Goal: Task Accomplishment & Management: Manage account settings

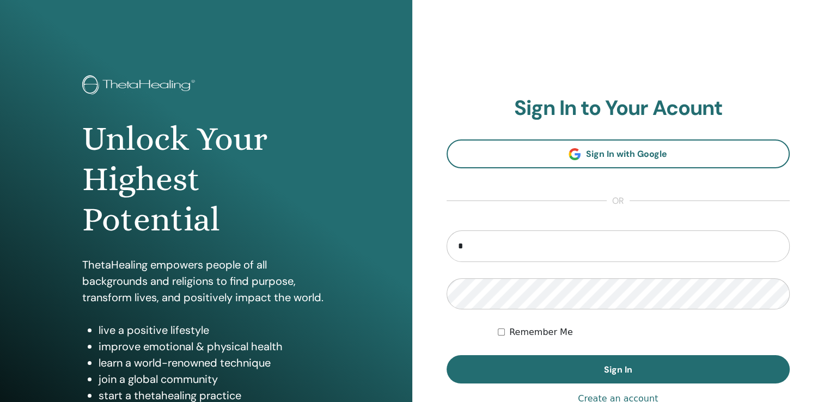
type input "**********"
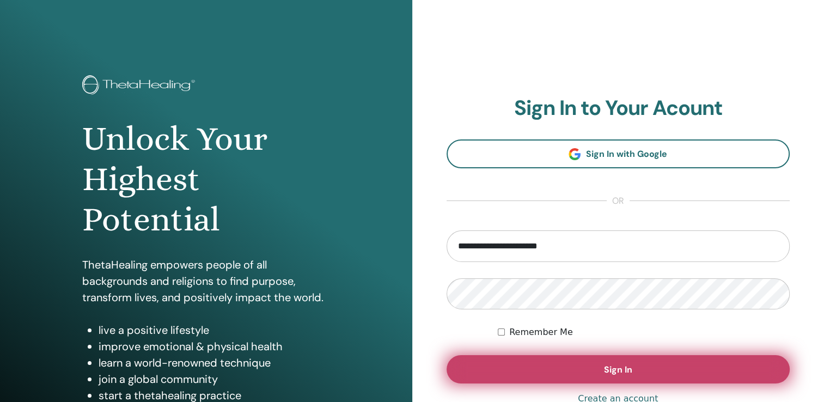
click at [645, 375] on button "Sign In" at bounding box center [618, 369] width 344 height 28
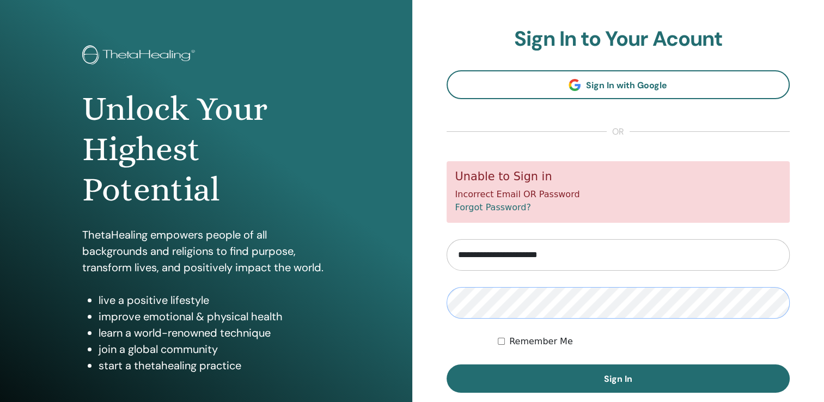
scroll to position [44, 0]
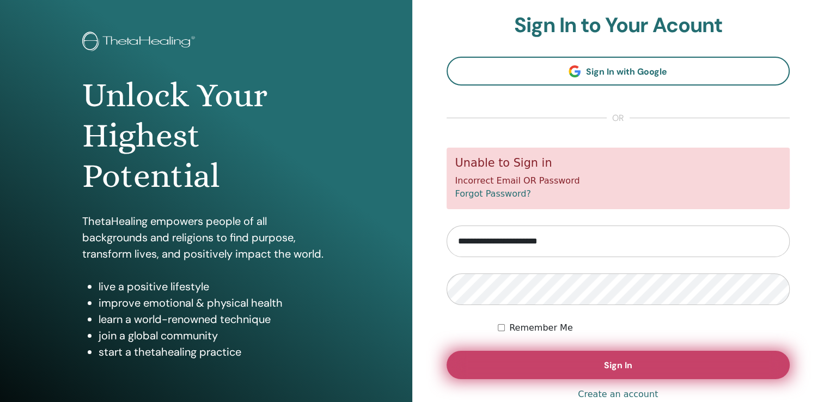
click at [602, 362] on button "Sign In" at bounding box center [618, 365] width 344 height 28
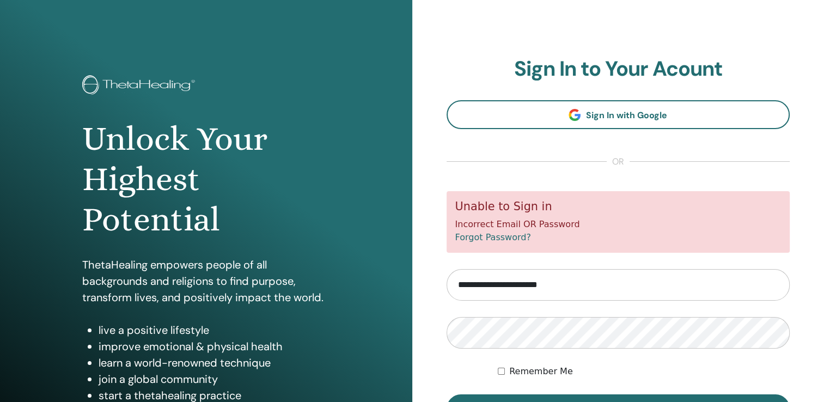
click at [510, 241] on link "Forgot Password?" at bounding box center [493, 237] width 76 height 10
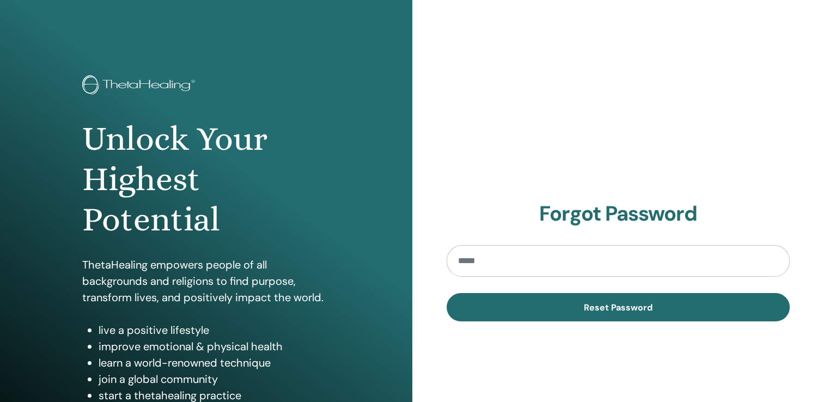
type input "*"
type input "**********"
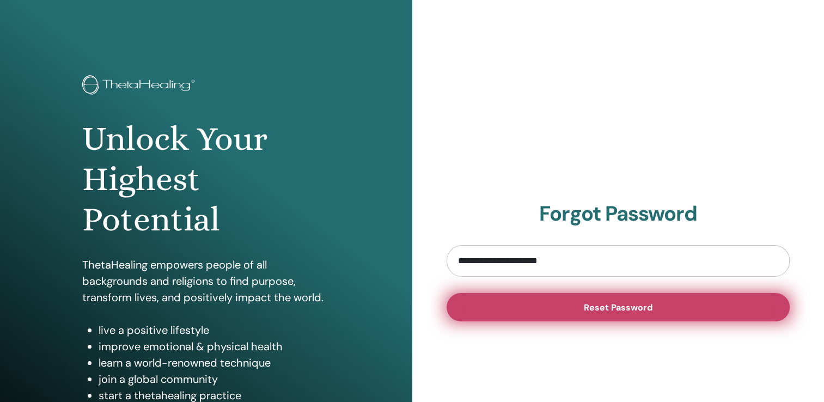
click at [532, 310] on button "Reset Password" at bounding box center [618, 307] width 344 height 28
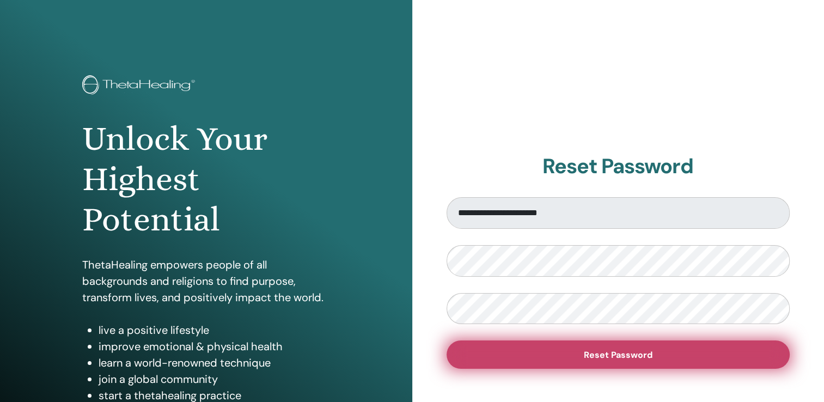
click at [657, 348] on button "Reset Password" at bounding box center [618, 354] width 344 height 28
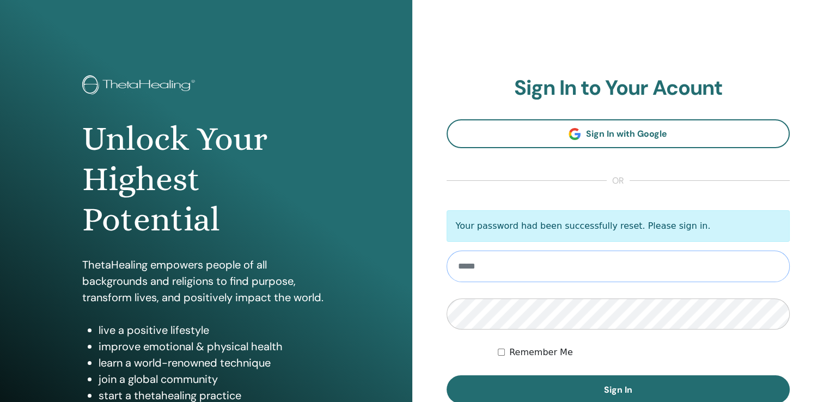
type input "**********"
click at [510, 348] on label "Remember Me" at bounding box center [541, 352] width 64 height 13
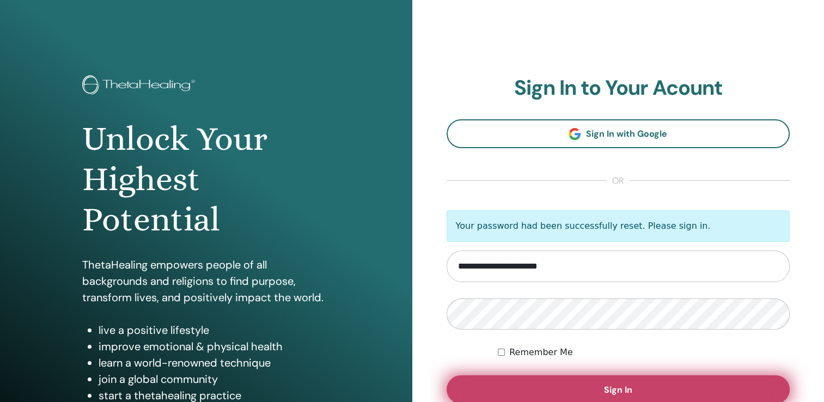
click at [549, 388] on button "Sign In" at bounding box center [618, 389] width 344 height 28
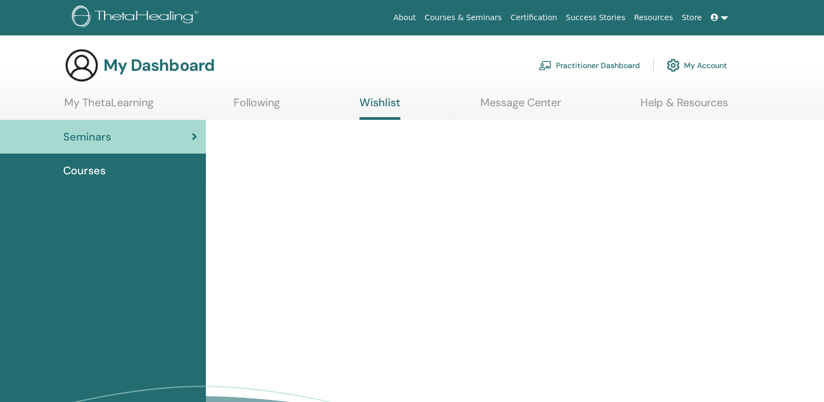
click at [117, 106] on link "My ThetaLearning" at bounding box center [108, 106] width 89 height 21
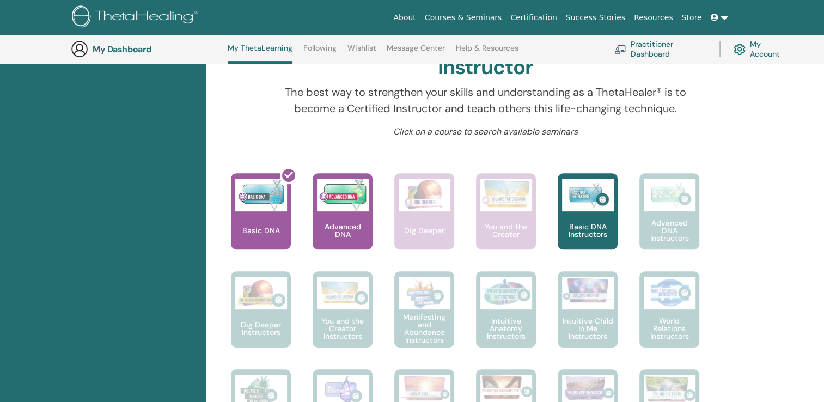
scroll to position [351, 0]
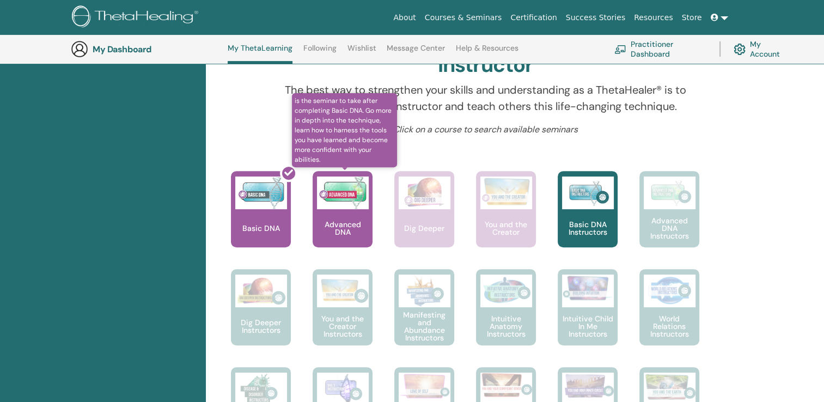
click at [347, 227] on p "Advanced DNA" at bounding box center [343, 228] width 60 height 15
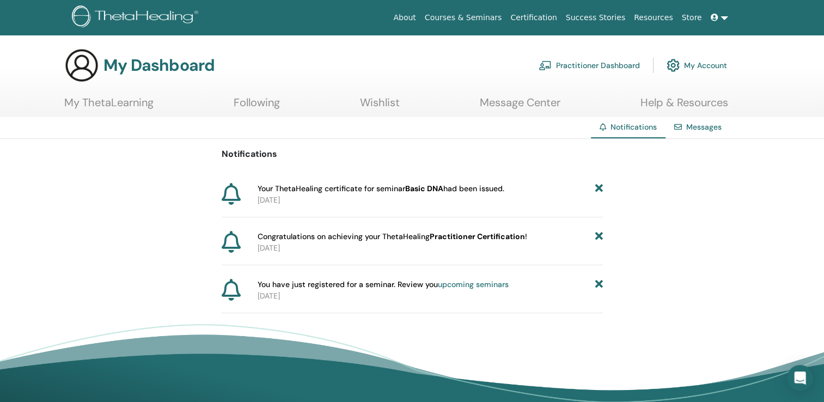
click at [598, 238] on icon at bounding box center [599, 236] width 8 height 11
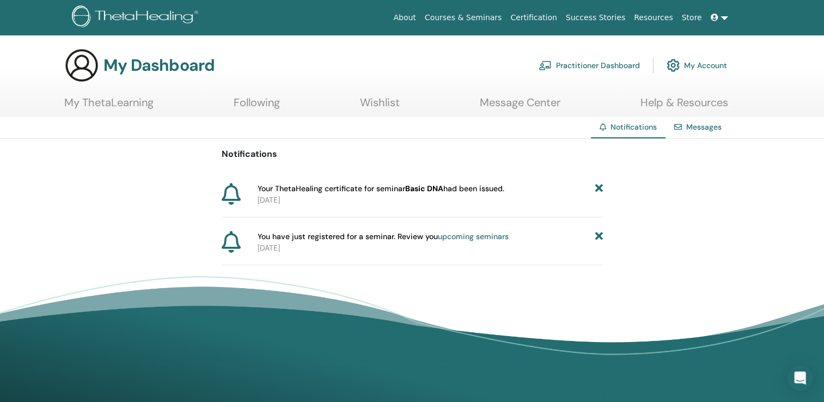
click at [601, 191] on icon at bounding box center [599, 188] width 8 height 11
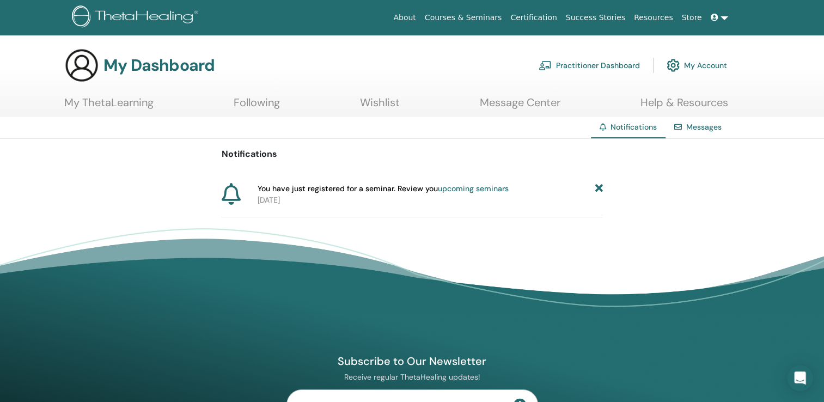
click at [601, 191] on icon at bounding box center [599, 188] width 8 height 11
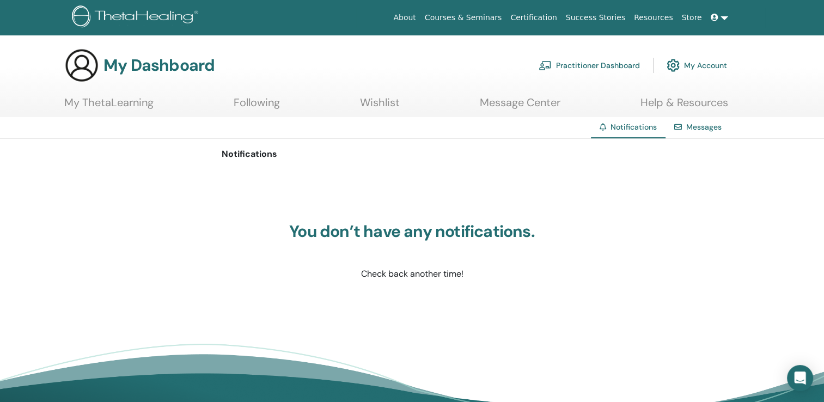
click at [259, 101] on link "Following" at bounding box center [257, 106] width 46 height 21
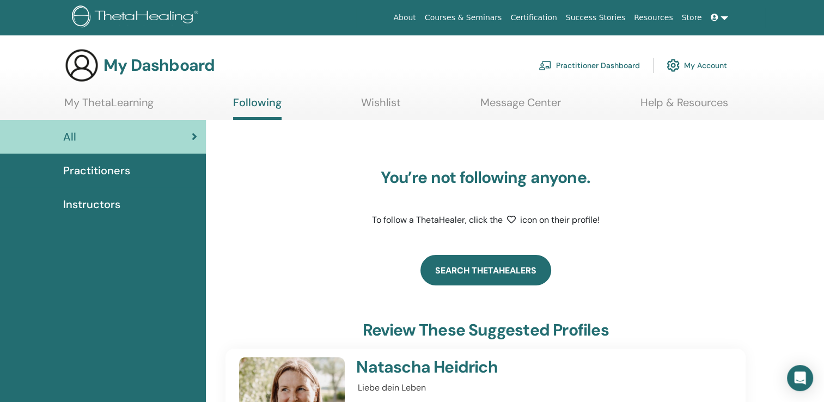
click at [449, 271] on link "Search ThetaHealers" at bounding box center [485, 270] width 131 height 30
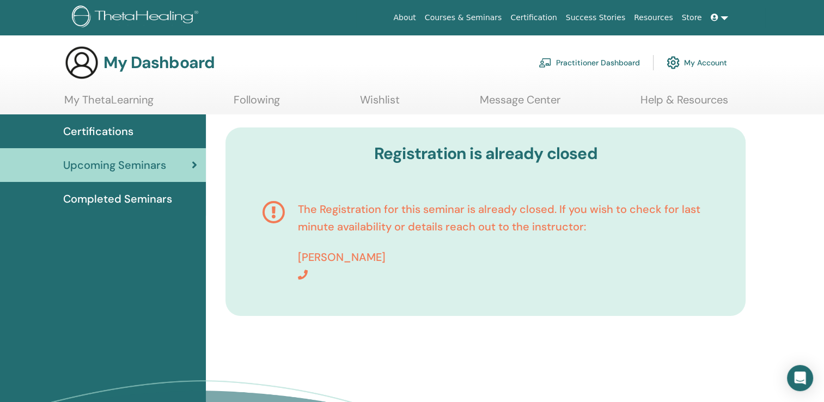
scroll to position [1, 0]
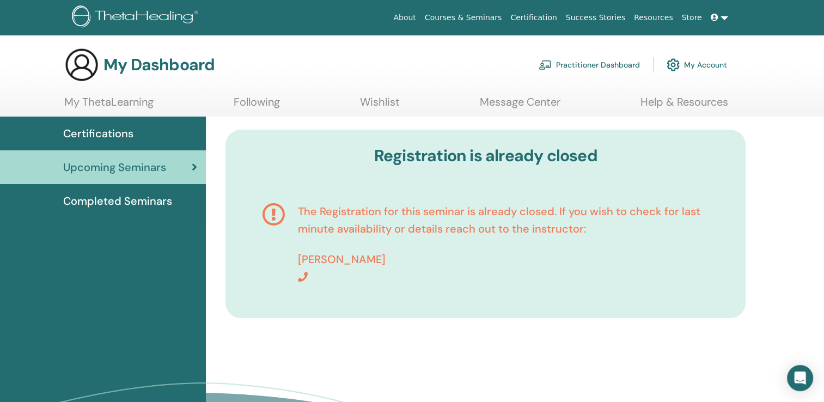
click at [123, 199] on span "Completed Seminars" at bounding box center [117, 201] width 109 height 16
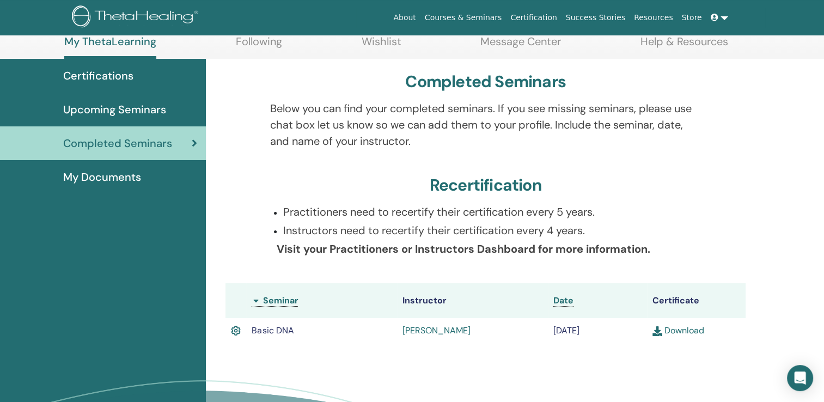
scroll to position [71, 0]
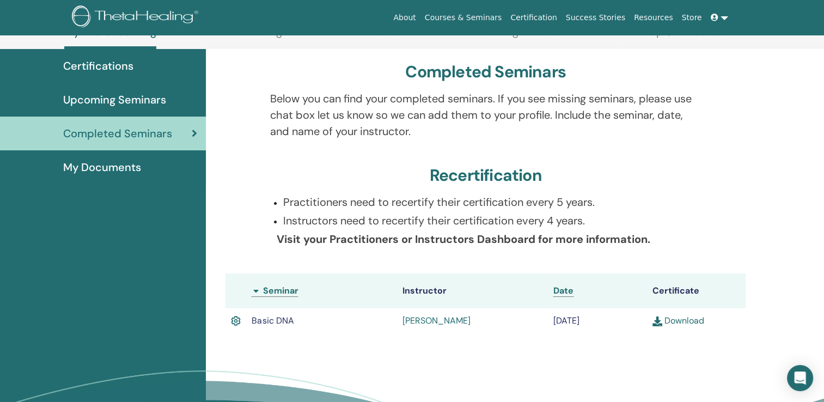
click at [438, 323] on link "[PERSON_NAME]" at bounding box center [436, 320] width 68 height 11
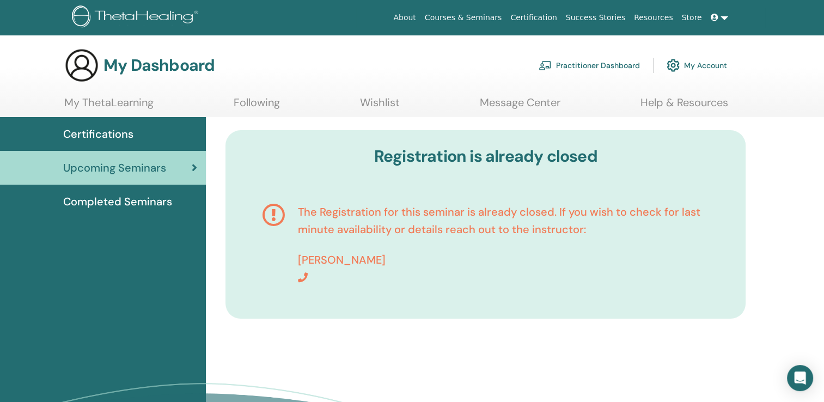
click at [161, 201] on span "Completed Seminars" at bounding box center [117, 201] width 109 height 16
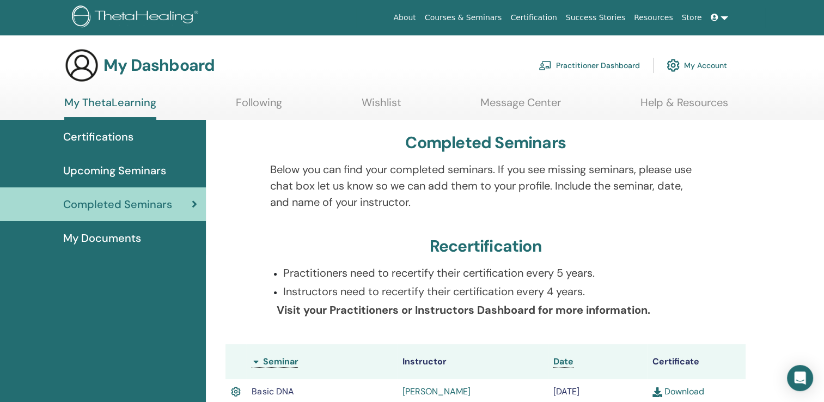
click at [261, 106] on link "Following" at bounding box center [259, 106] width 46 height 21
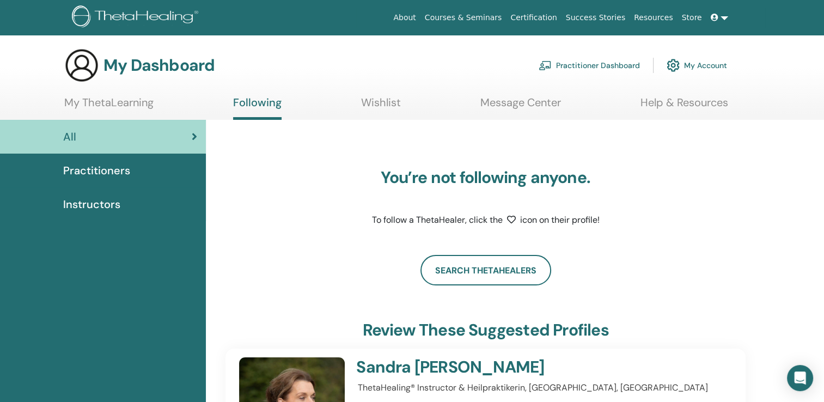
click at [137, 106] on link "My ThetaLearning" at bounding box center [108, 106] width 89 height 21
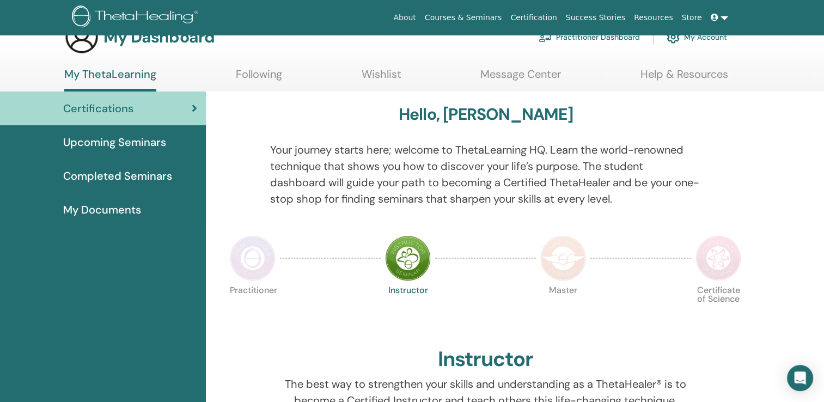
scroll to position [40, 0]
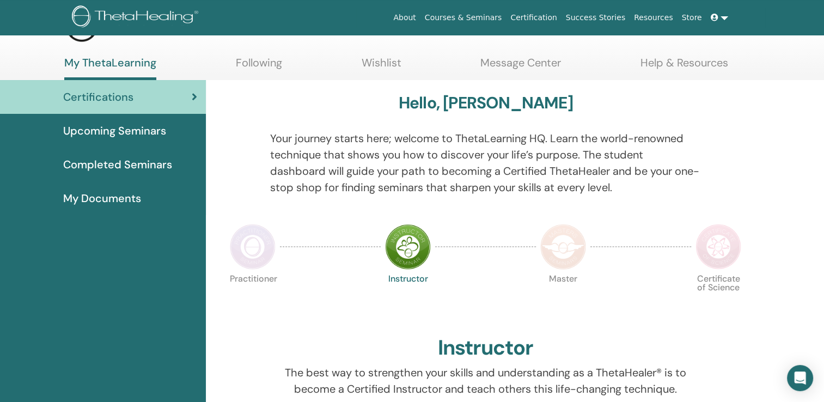
click at [132, 162] on span "Completed Seminars" at bounding box center [117, 164] width 109 height 16
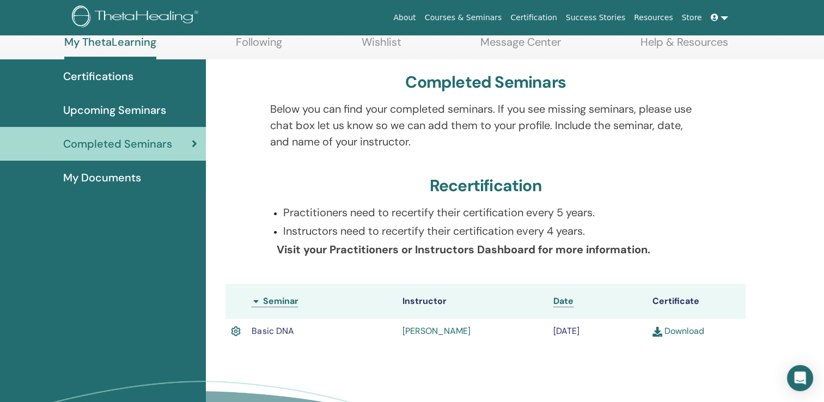
scroll to position [65, 0]
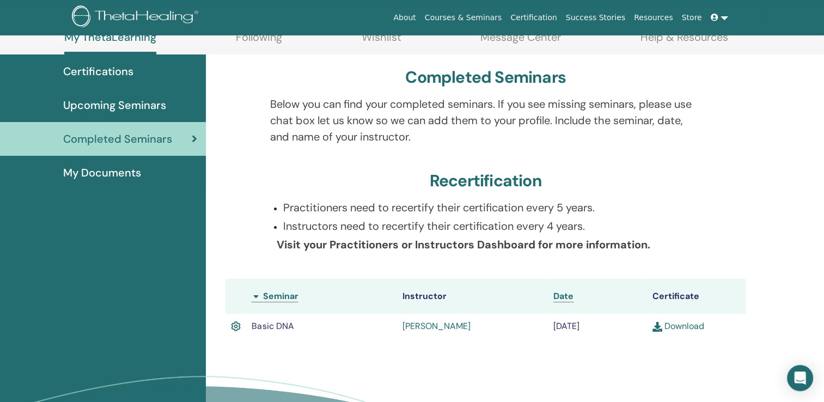
click at [439, 328] on link "Josie Krumov" at bounding box center [436, 325] width 68 height 11
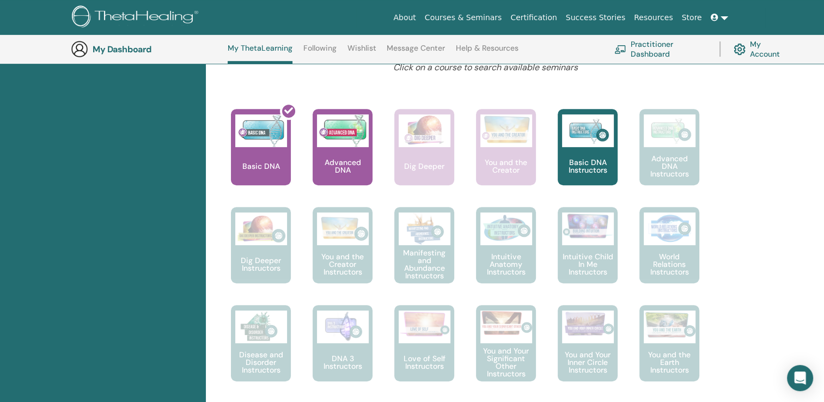
scroll to position [421, 0]
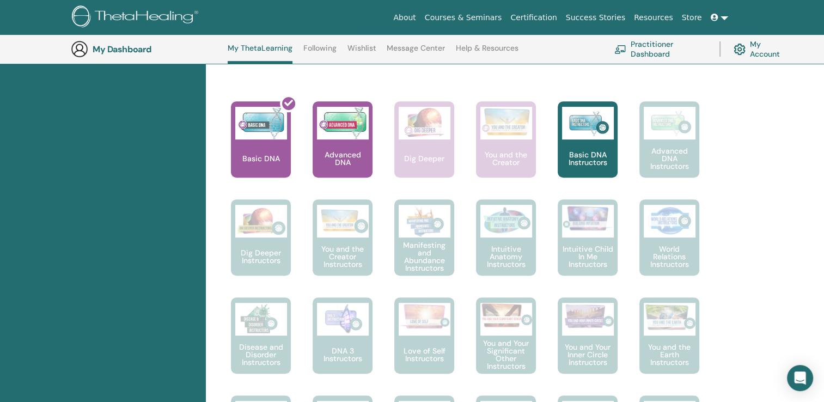
drag, startPoint x: 827, startPoint y: 164, endPoint x: 824, endPoint y: 151, distance: 12.9
click at [822, 151] on div "Hello, [PERSON_NAME] Your journey starts here; welcome to ThetaLearning HQ. Lea…" at bounding box center [515, 386] width 618 height 1316
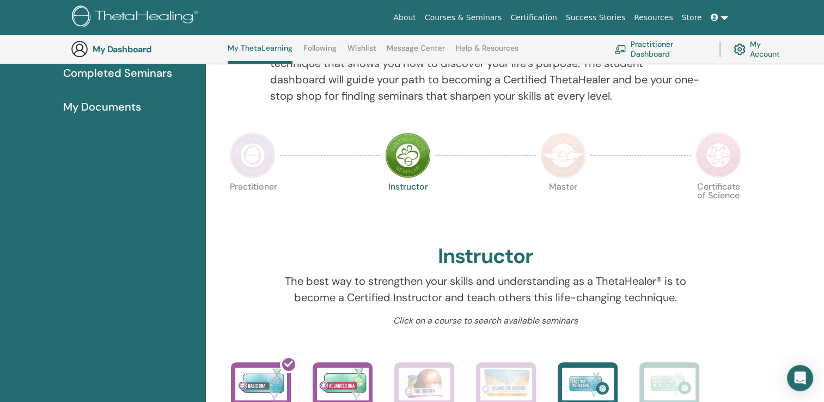
scroll to position [0, 0]
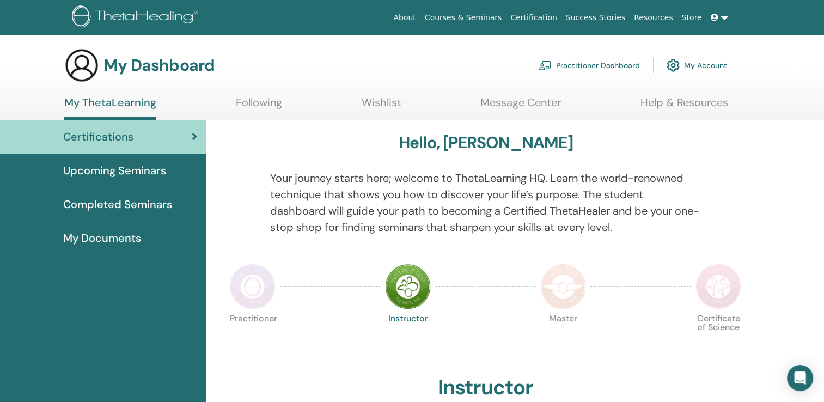
click at [162, 163] on span "Upcoming Seminars" at bounding box center [114, 170] width 103 height 16
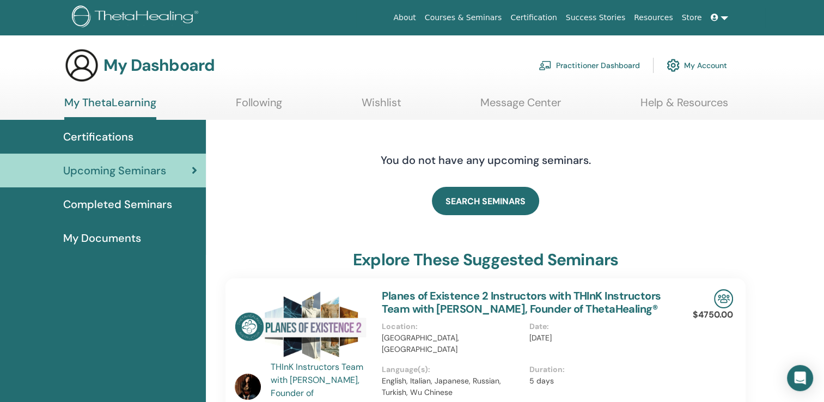
click at [148, 196] on span "Completed Seminars" at bounding box center [117, 204] width 109 height 16
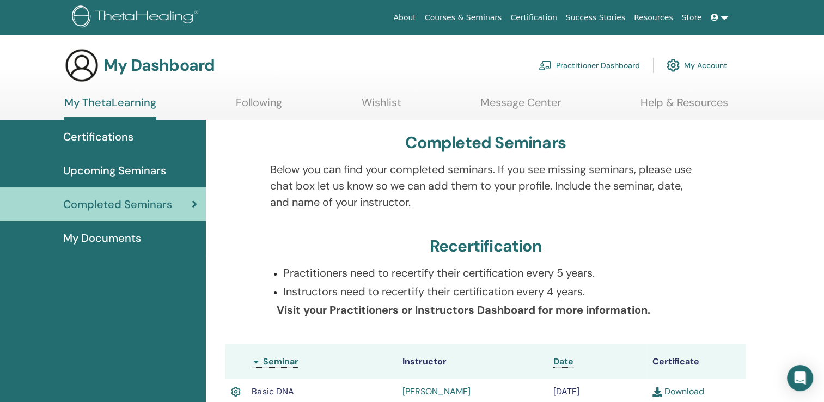
click at [445, 393] on link "Josie Krumov" at bounding box center [436, 391] width 68 height 11
